Goal: Complete application form: Complete application form

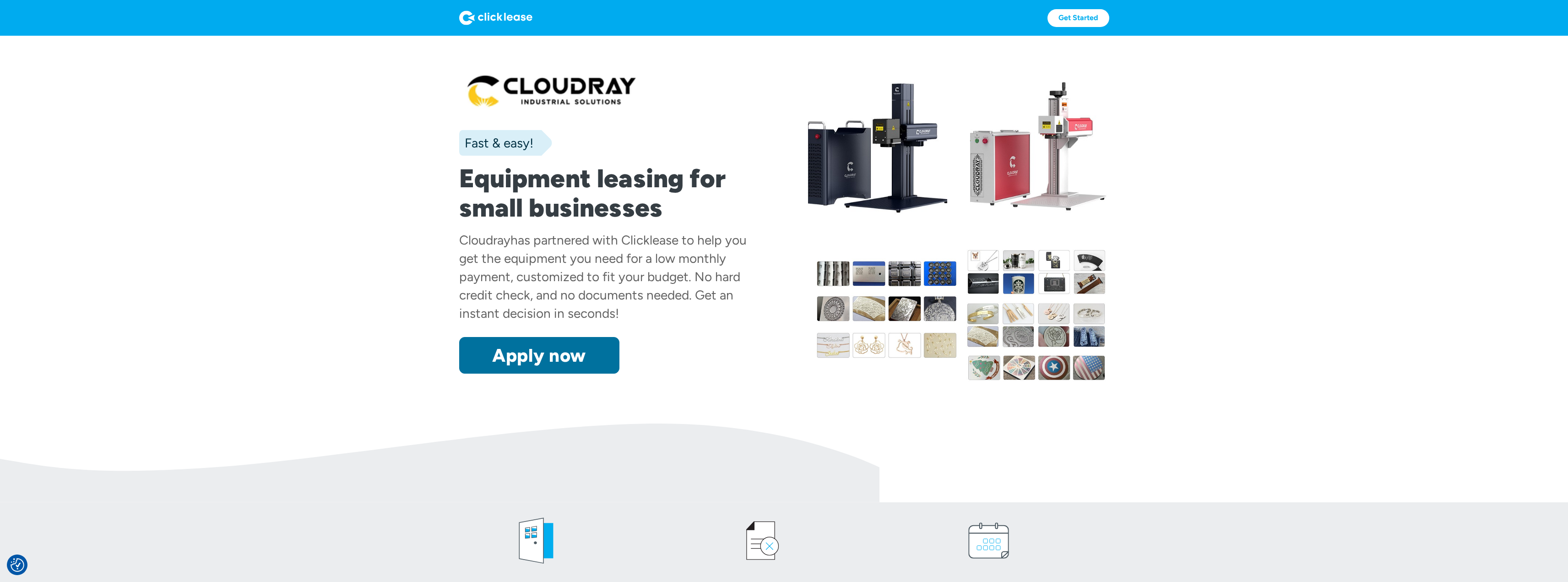
click at [544, 361] on link "Apply now" at bounding box center [539, 355] width 160 height 37
